Goal: Check status: Check status

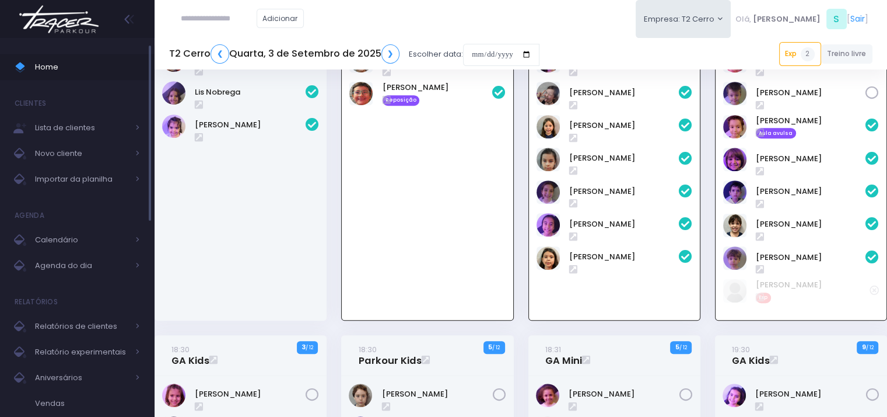
scroll to position [548, 0]
click at [75, 265] on span "Agenda do dia" at bounding box center [81, 265] width 93 height 15
click at [533, 54] on input "date" at bounding box center [501, 55] width 76 height 22
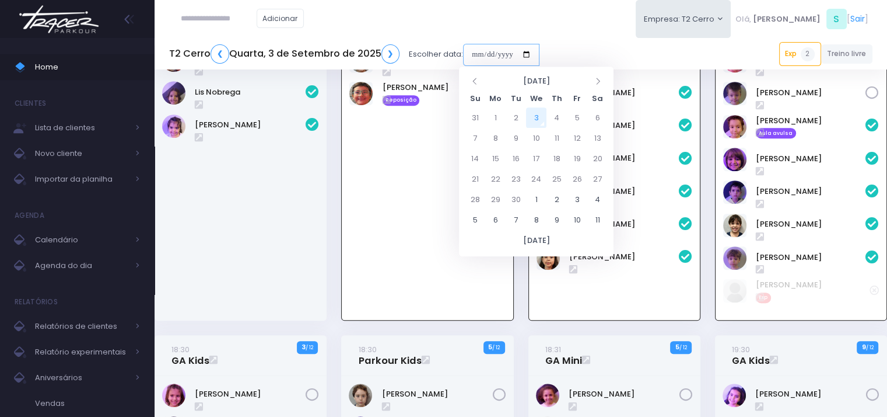
type input "**********"
click at [596, 114] on td "6" at bounding box center [598, 117] width 20 height 20
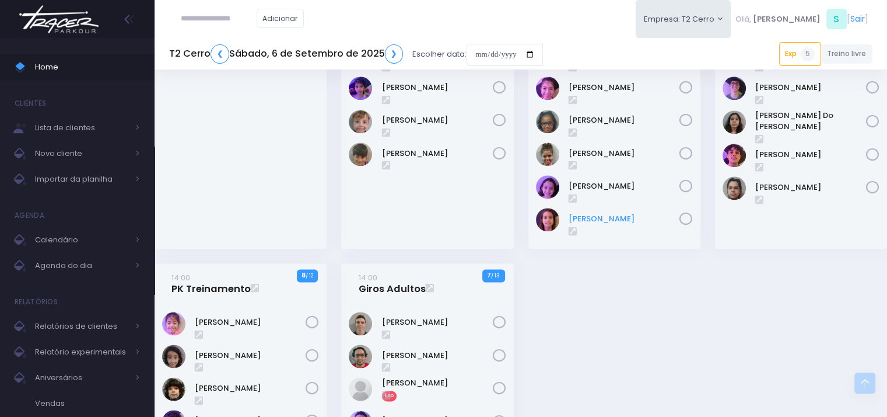
scroll to position [1634, 0]
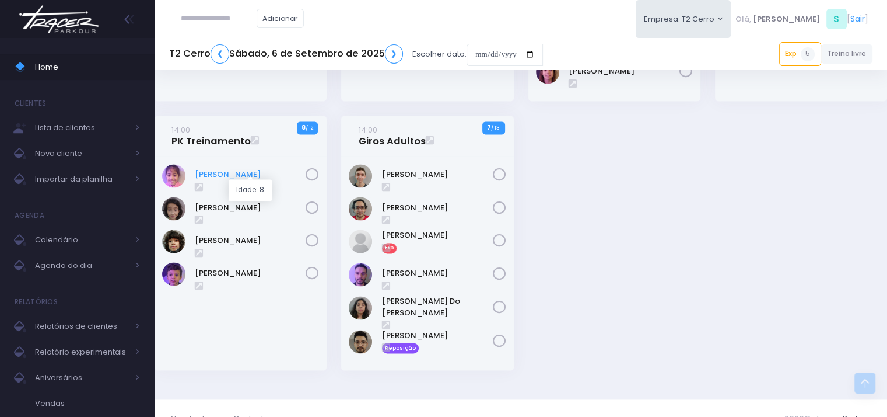
click at [232, 170] on link "Aya Murai" at bounding box center [250, 175] width 111 height 12
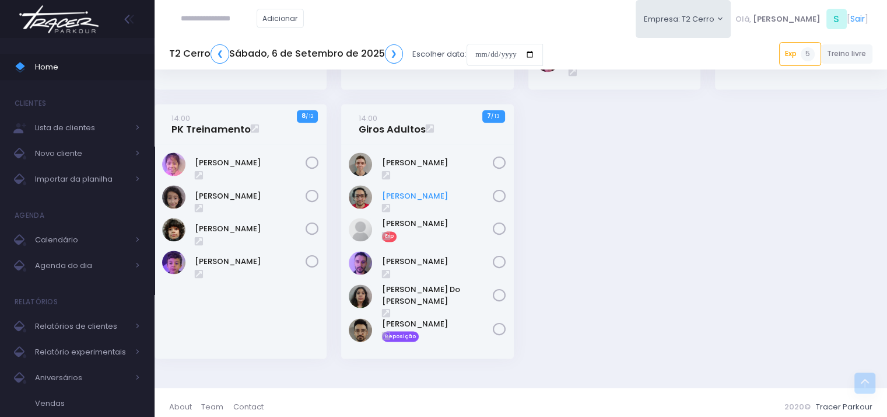
scroll to position [1648, 0]
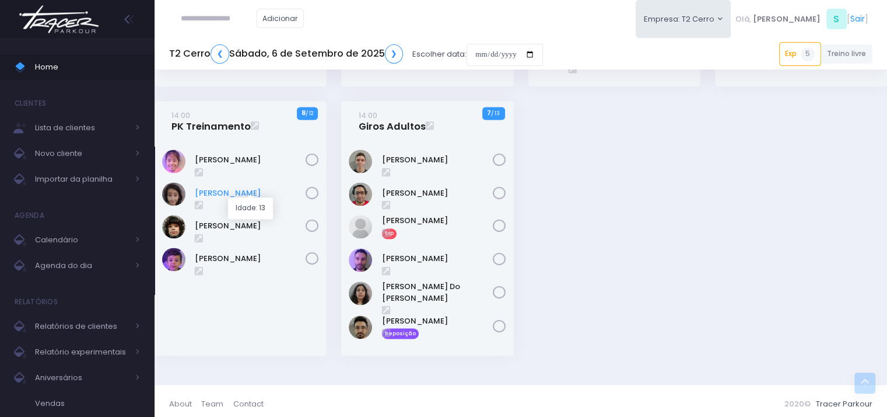
click at [246, 187] on link "Francisco Guerreiro" at bounding box center [250, 193] width 111 height 12
